Goal: Find specific page/section: Find specific page/section

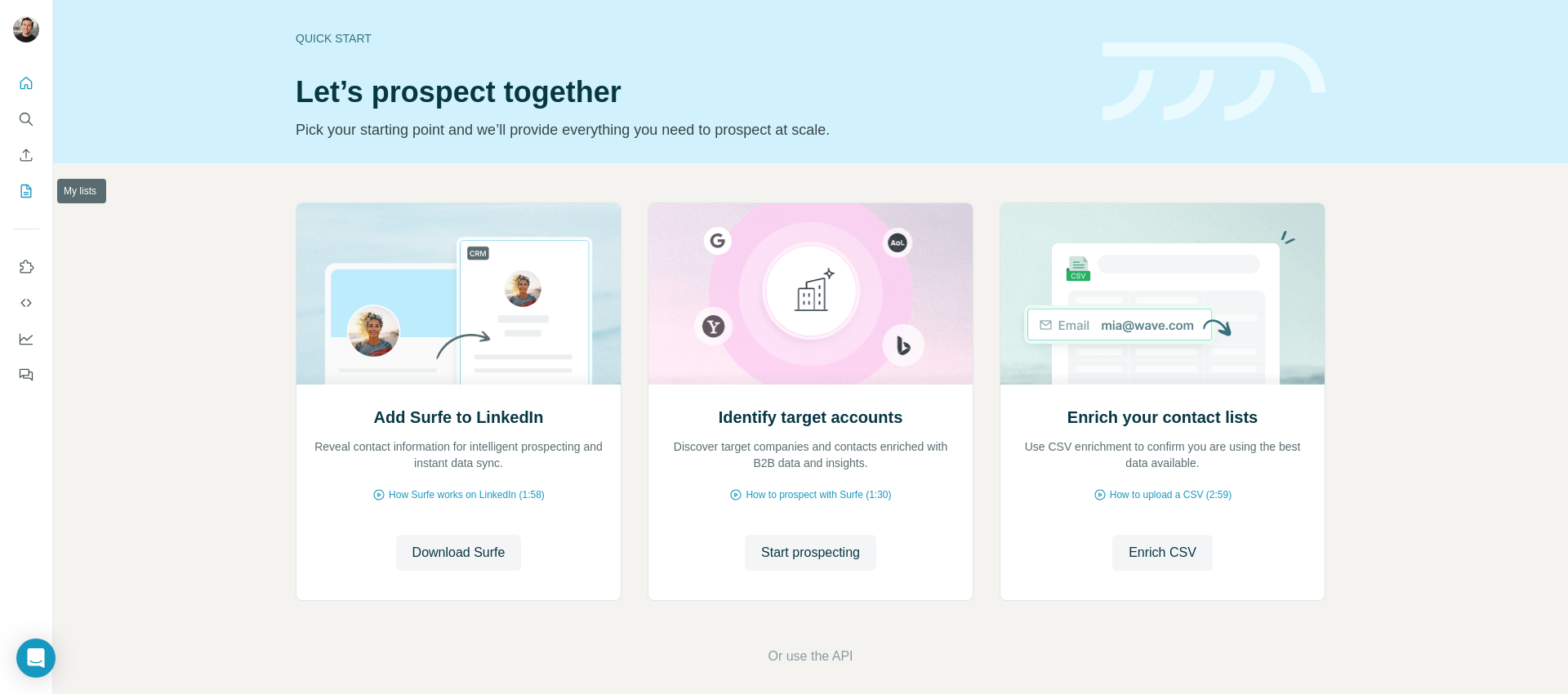
click at [21, 195] on icon "My lists" at bounding box center [26, 192] width 17 height 17
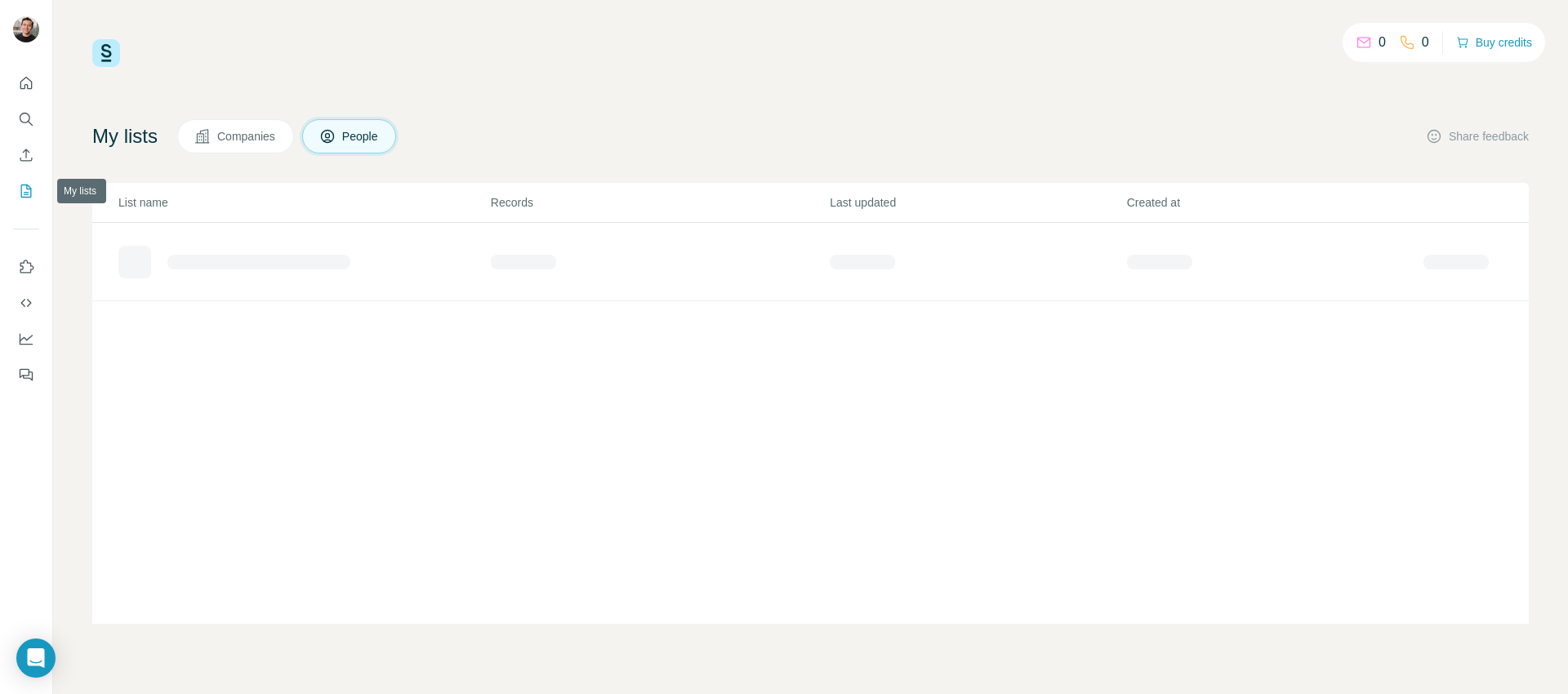
click at [30, 193] on icon "My lists" at bounding box center [26, 192] width 17 height 17
click at [367, 250] on div "people-enrich-template (1)" at bounding box center [303, 256] width 370 height 26
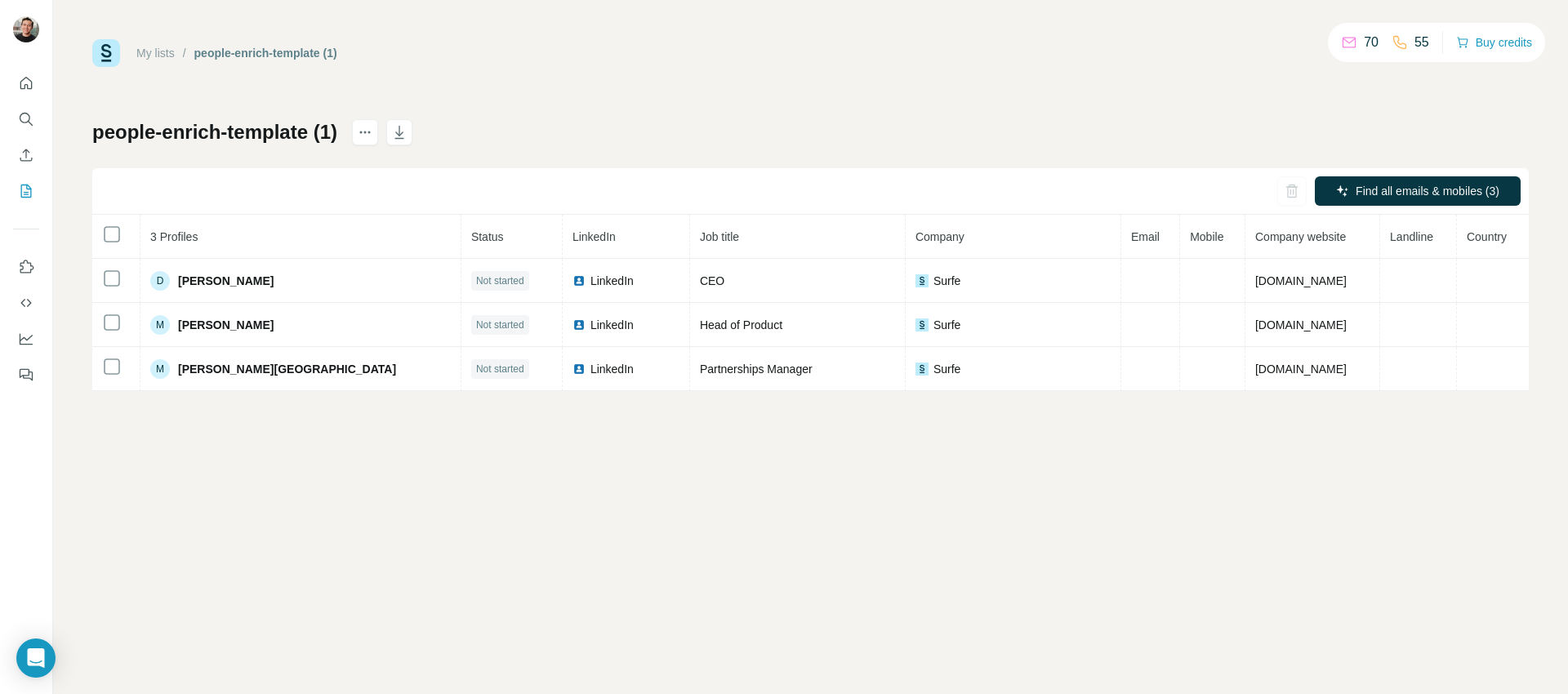
drag, startPoint x: 548, startPoint y: 119, endPoint x: 539, endPoint y: 130, distance: 14.2
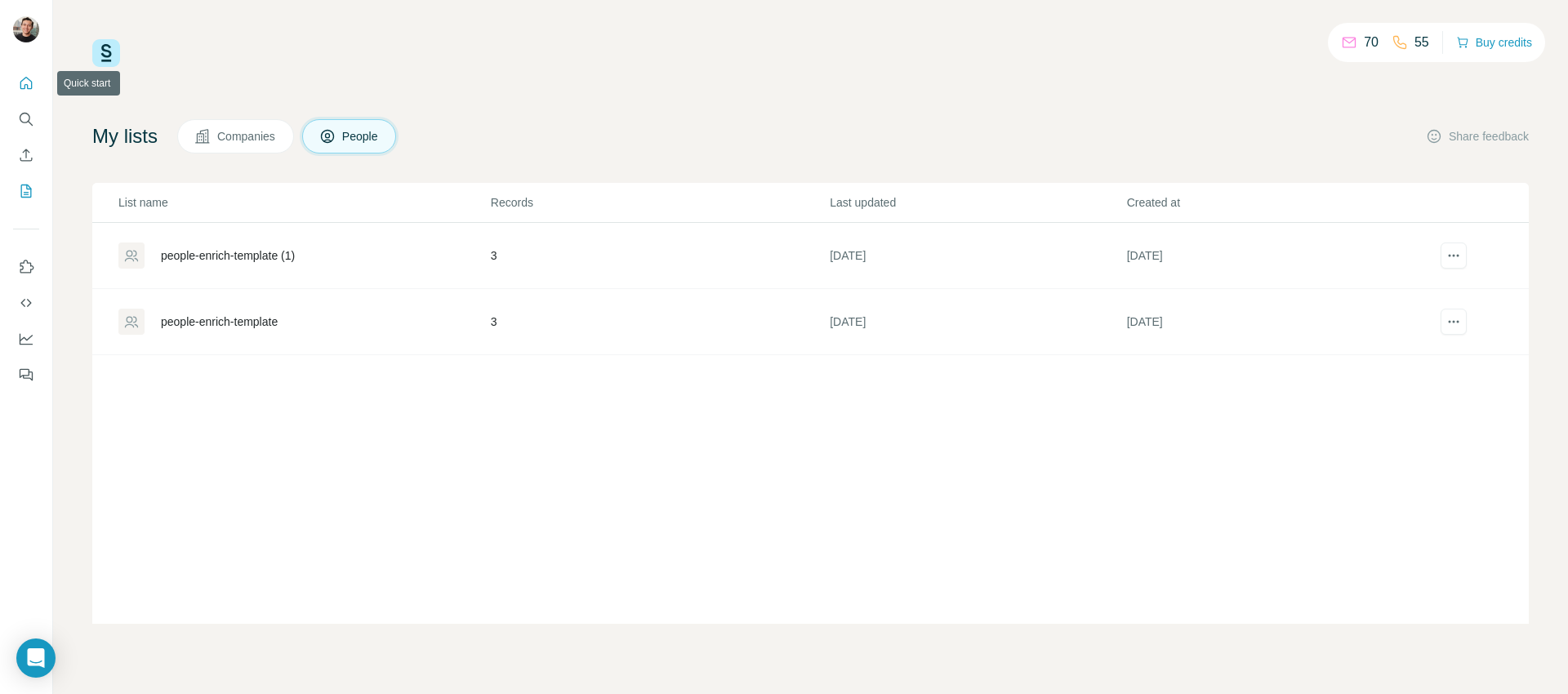
click at [20, 83] on icon "Quick start" at bounding box center [26, 82] width 12 height 12
